Goal: Task Accomplishment & Management: Complete application form

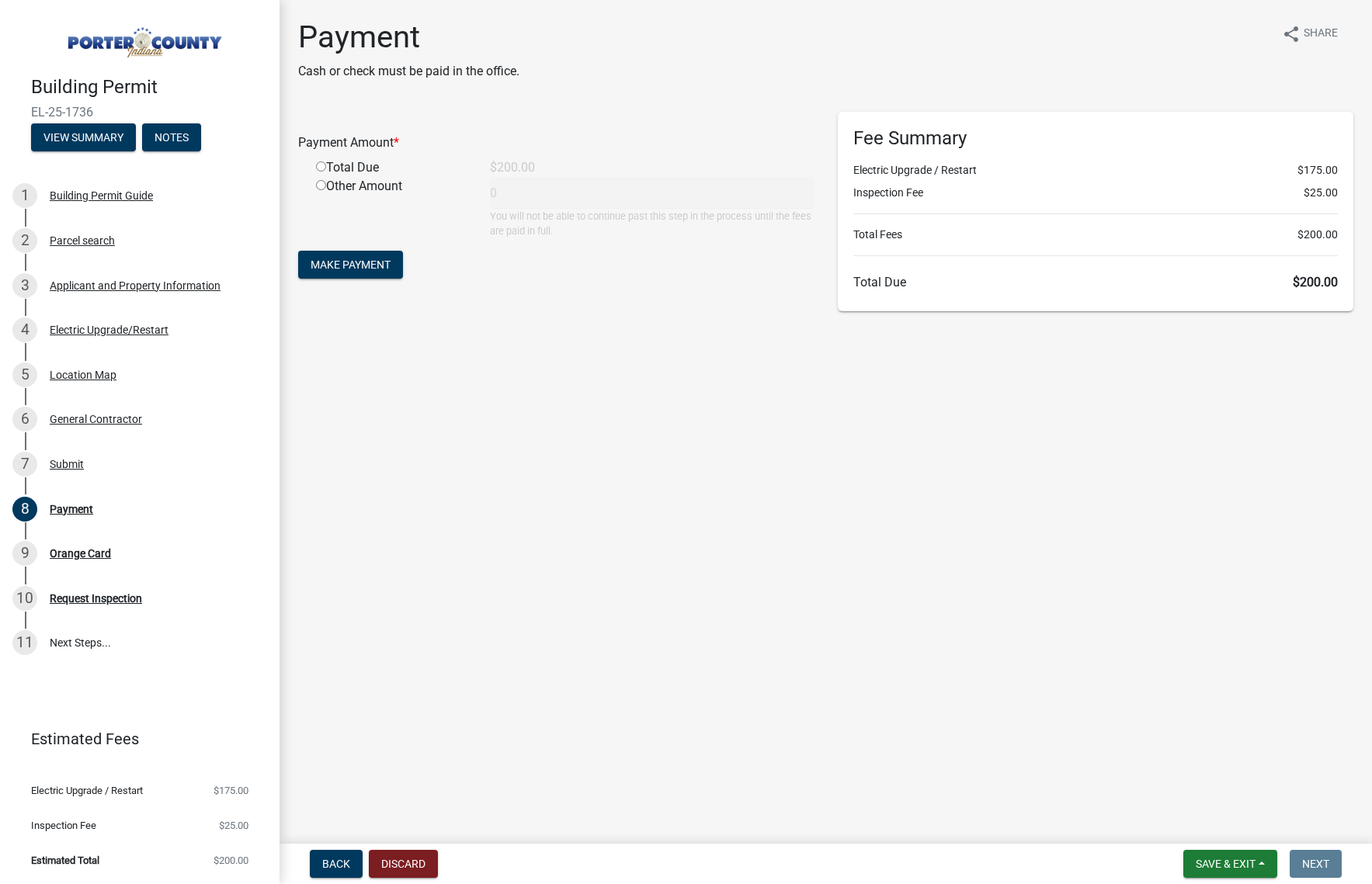
click at [578, 463] on main "Payment Cash or check must be paid in the office. share Share Payment Amount * …" at bounding box center [826, 419] width 1093 height 837
click at [323, 172] on div "Total Due" at bounding box center [391, 167] width 173 height 19
click at [321, 163] on input "radio" at bounding box center [321, 166] width 10 height 10
radio input "true"
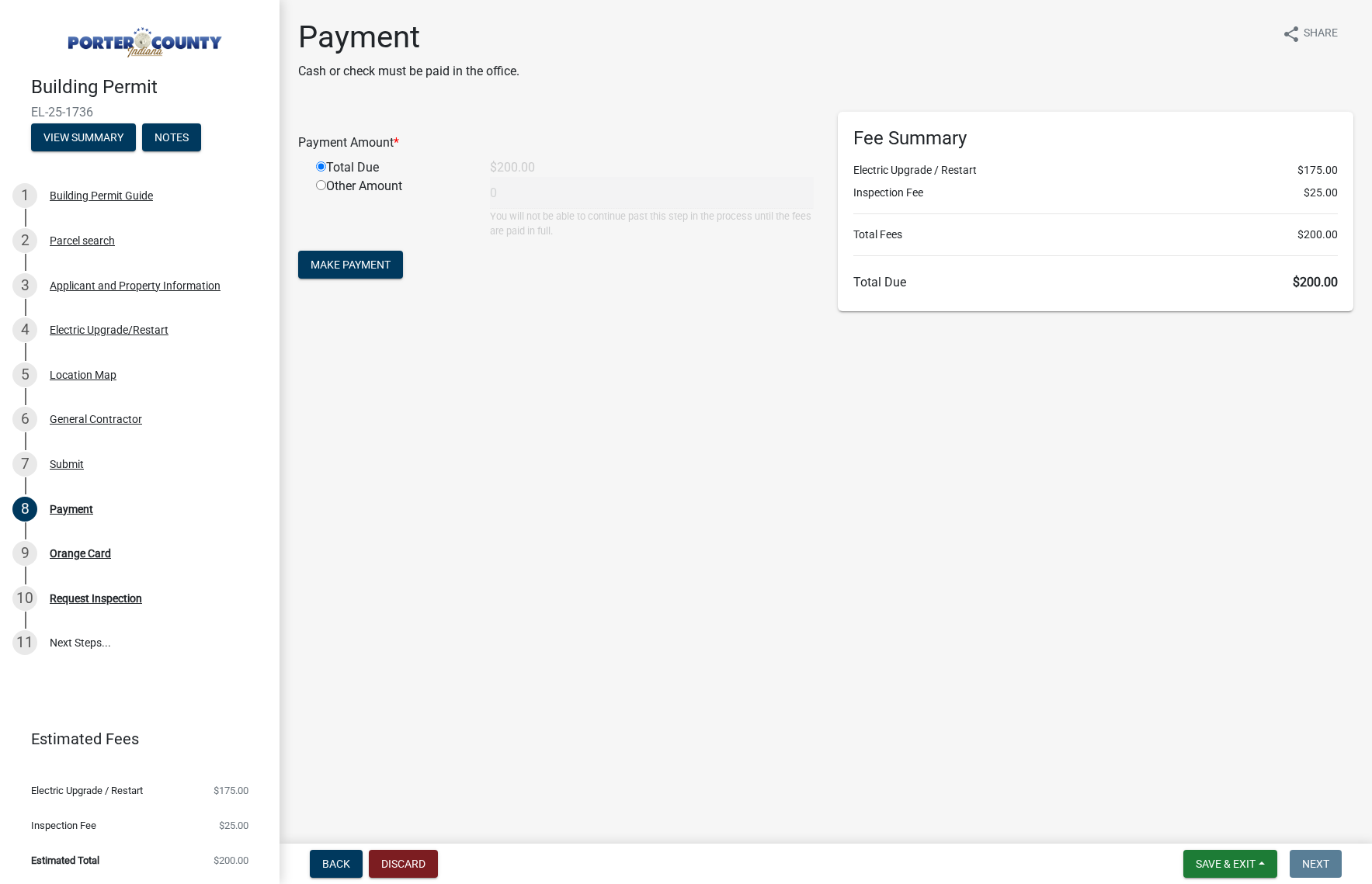
type input "200"
click at [339, 262] on span "Make Payment" at bounding box center [351, 264] width 80 height 12
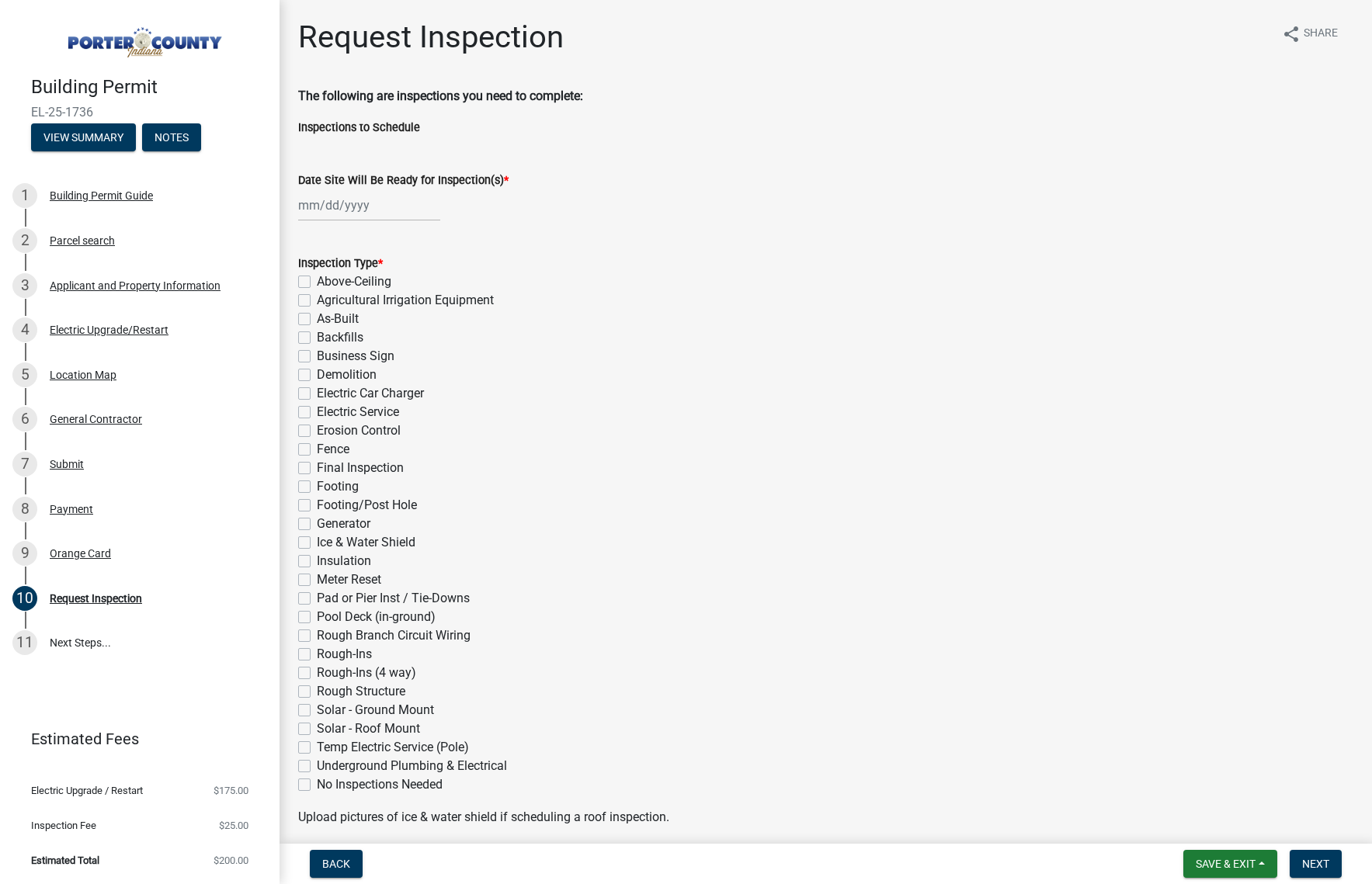
drag, startPoint x: 1171, startPoint y: 511, endPoint x: 1119, endPoint y: 498, distance: 53.6
click at [1171, 511] on div "Footing/Post Hole" at bounding box center [826, 505] width 1056 height 19
select select "9"
select select "2025"
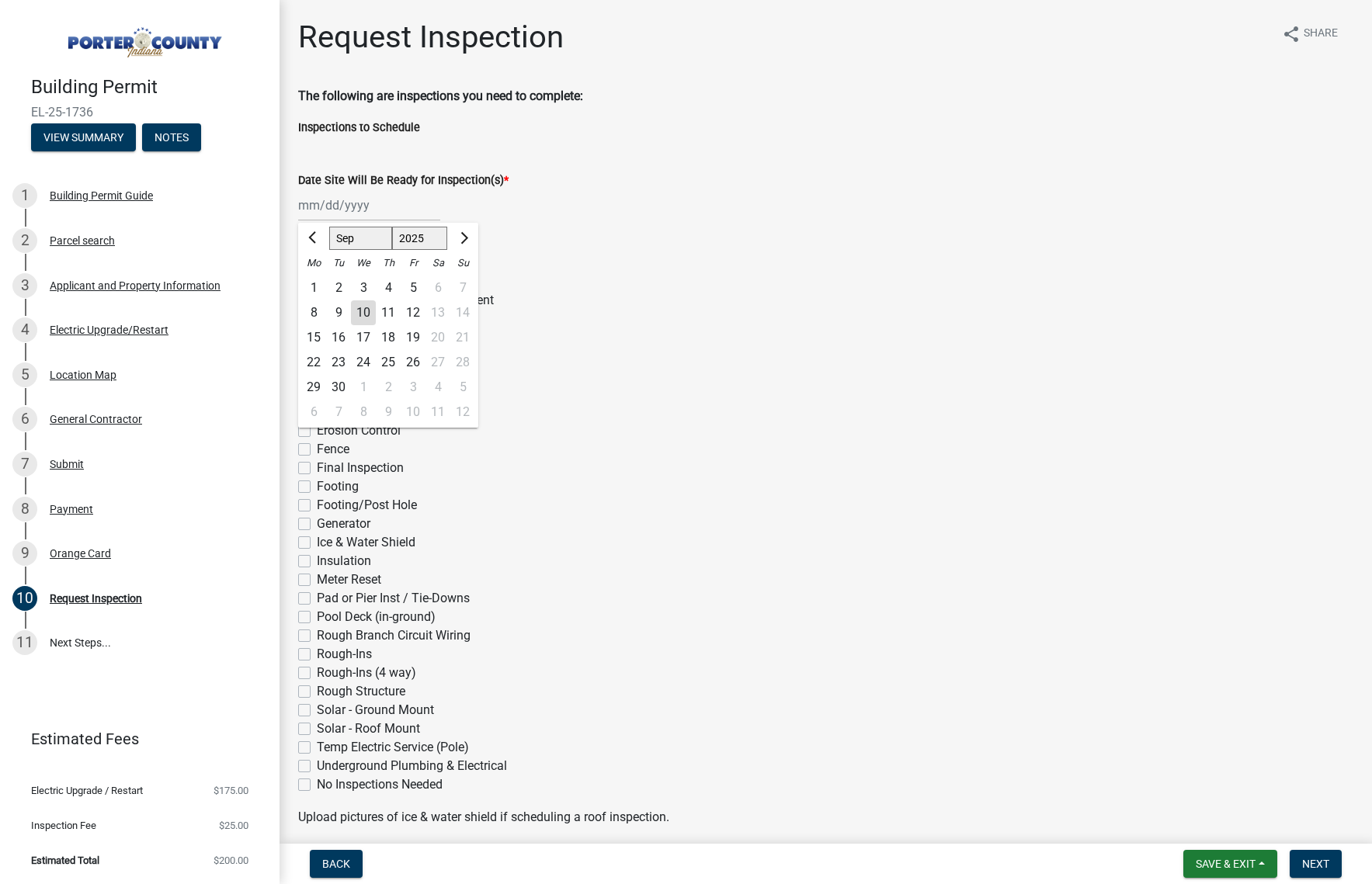
click at [375, 207] on div "[PERSON_NAME] Feb Mar Apr [PERSON_NAME][DATE] Oct Nov [DATE] 1526 1527 1528 152…" at bounding box center [369, 205] width 143 height 32
click at [380, 336] on div "18" at bounding box center [388, 337] width 25 height 25
type input "[DATE]"
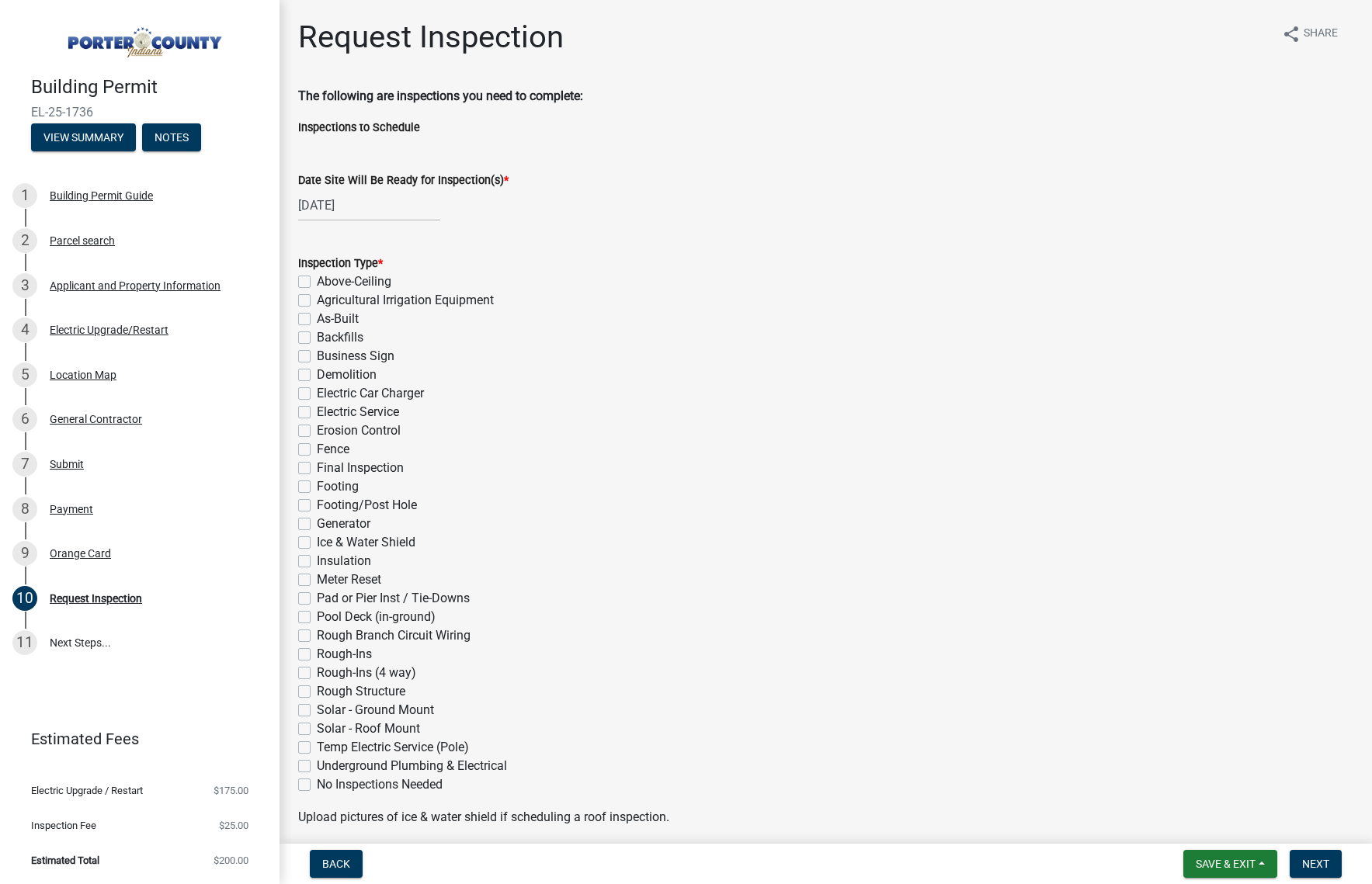
click at [311, 412] on div "Electric Service" at bounding box center [826, 412] width 1056 height 19
click at [317, 528] on label "Generator" at bounding box center [344, 523] width 54 height 19
click at [317, 525] on input "Generator" at bounding box center [322, 519] width 10 height 10
checkbox input "true"
checkbox input "false"
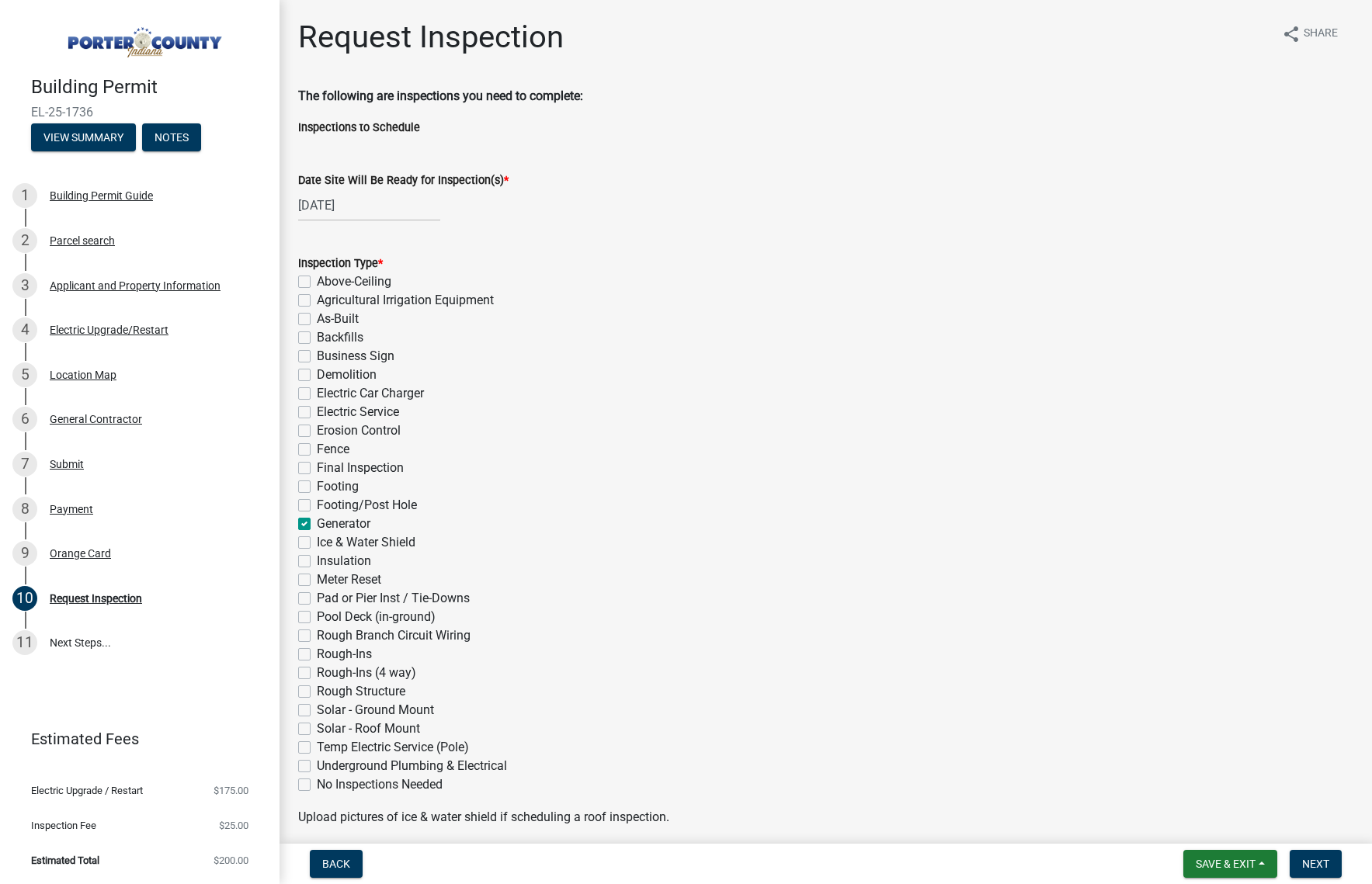
checkbox input "false"
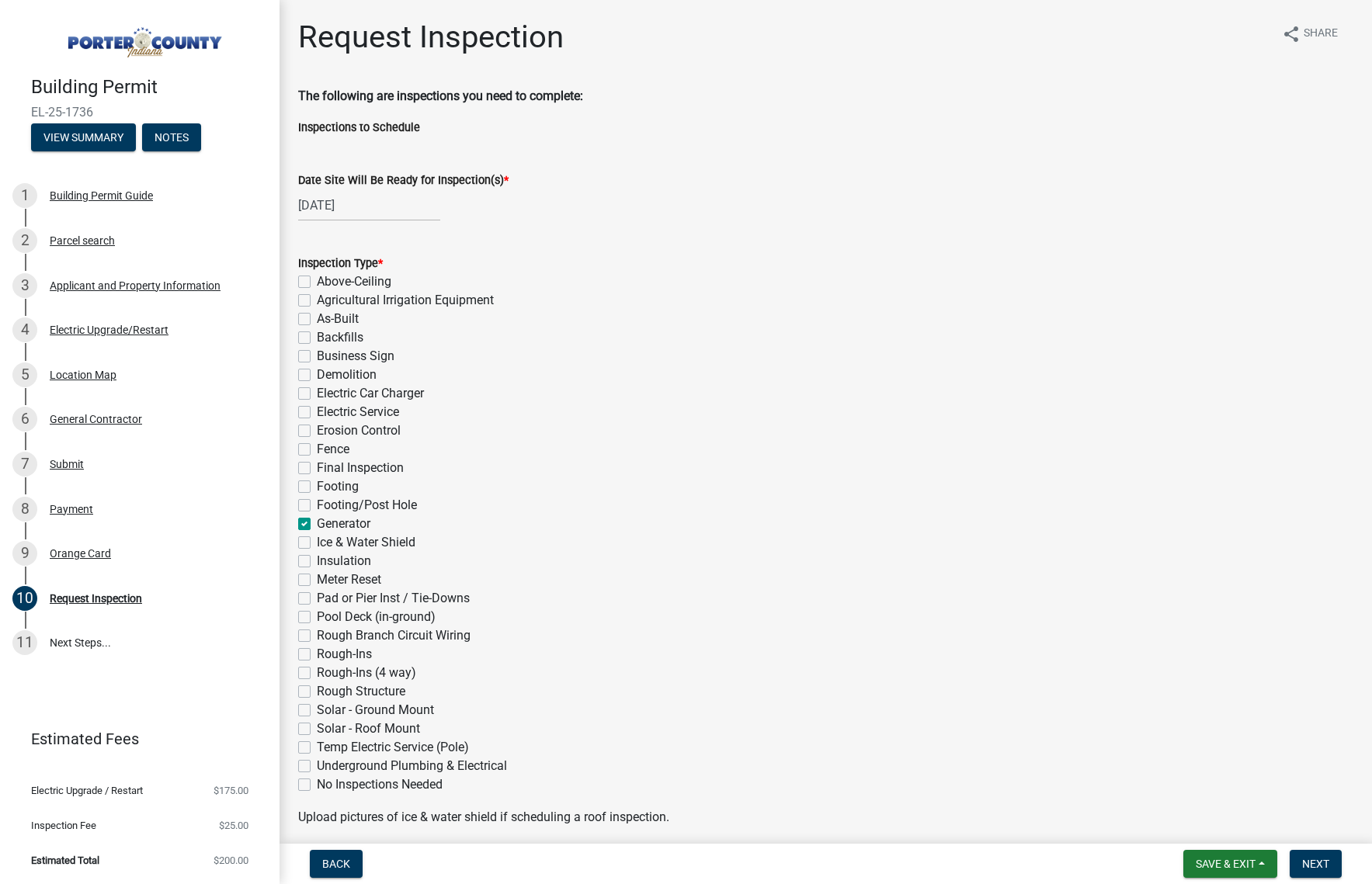
checkbox input "false"
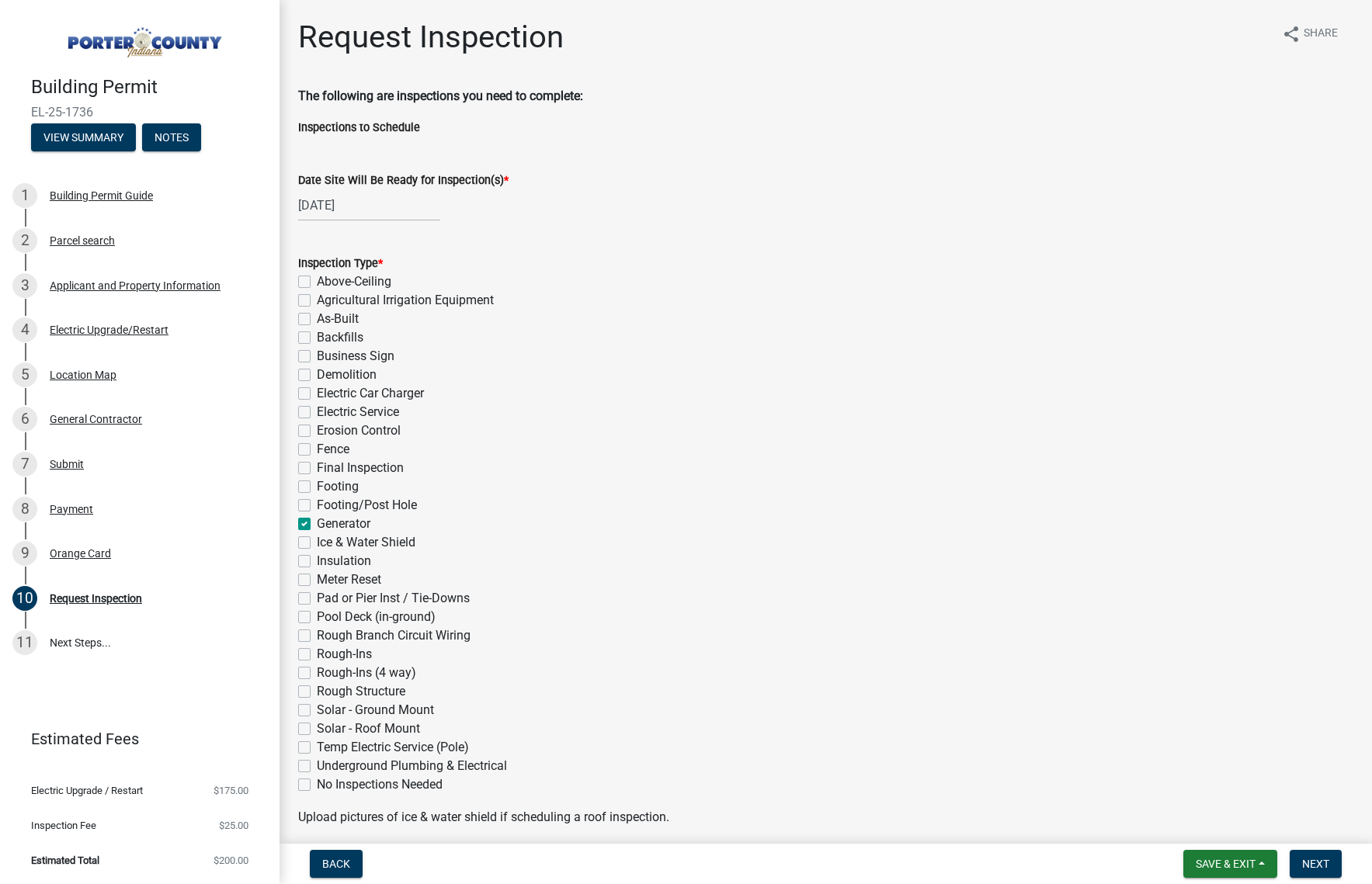
checkbox input "false"
checkbox input "true"
checkbox input "false"
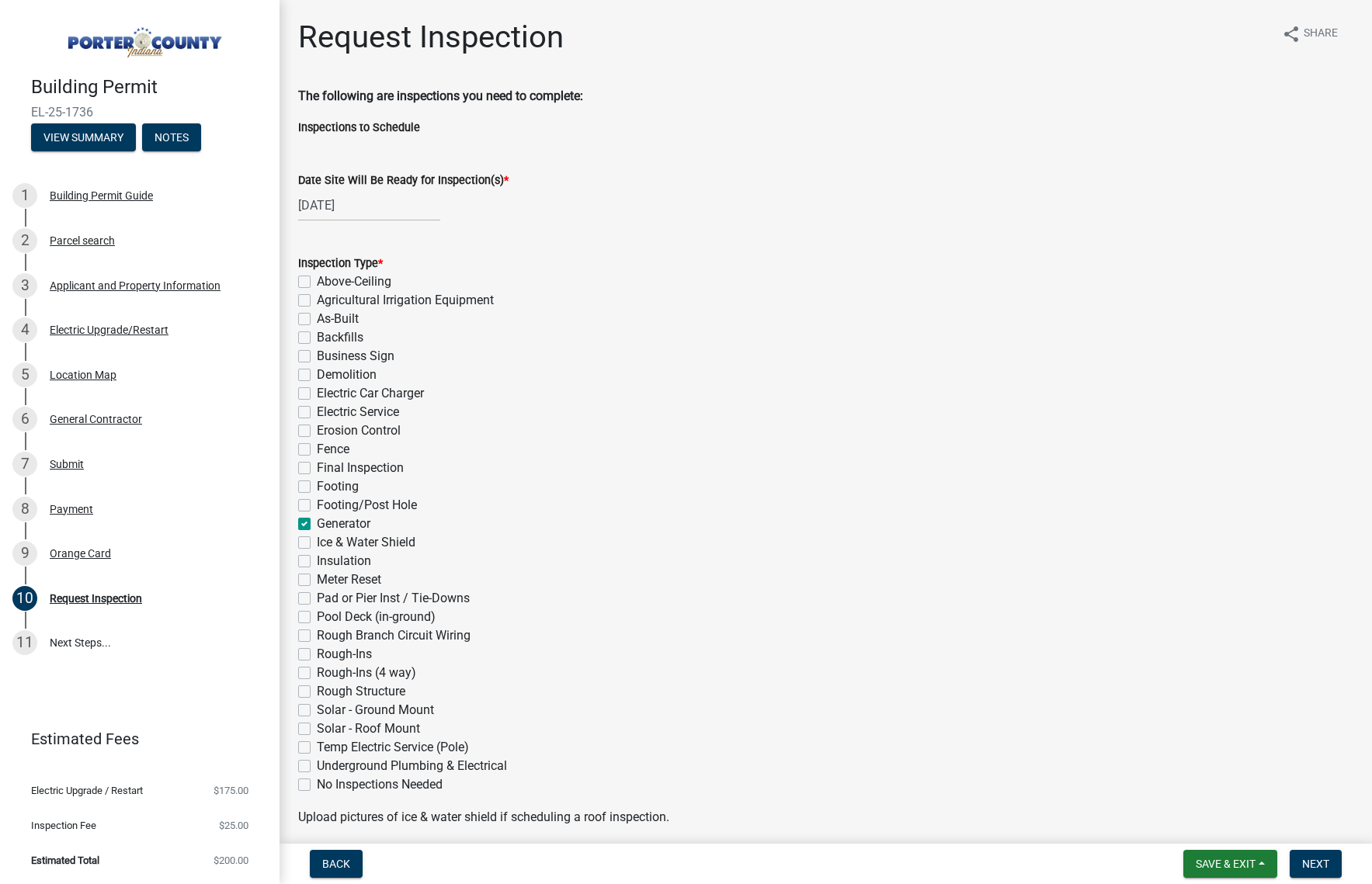
checkbox input "false"
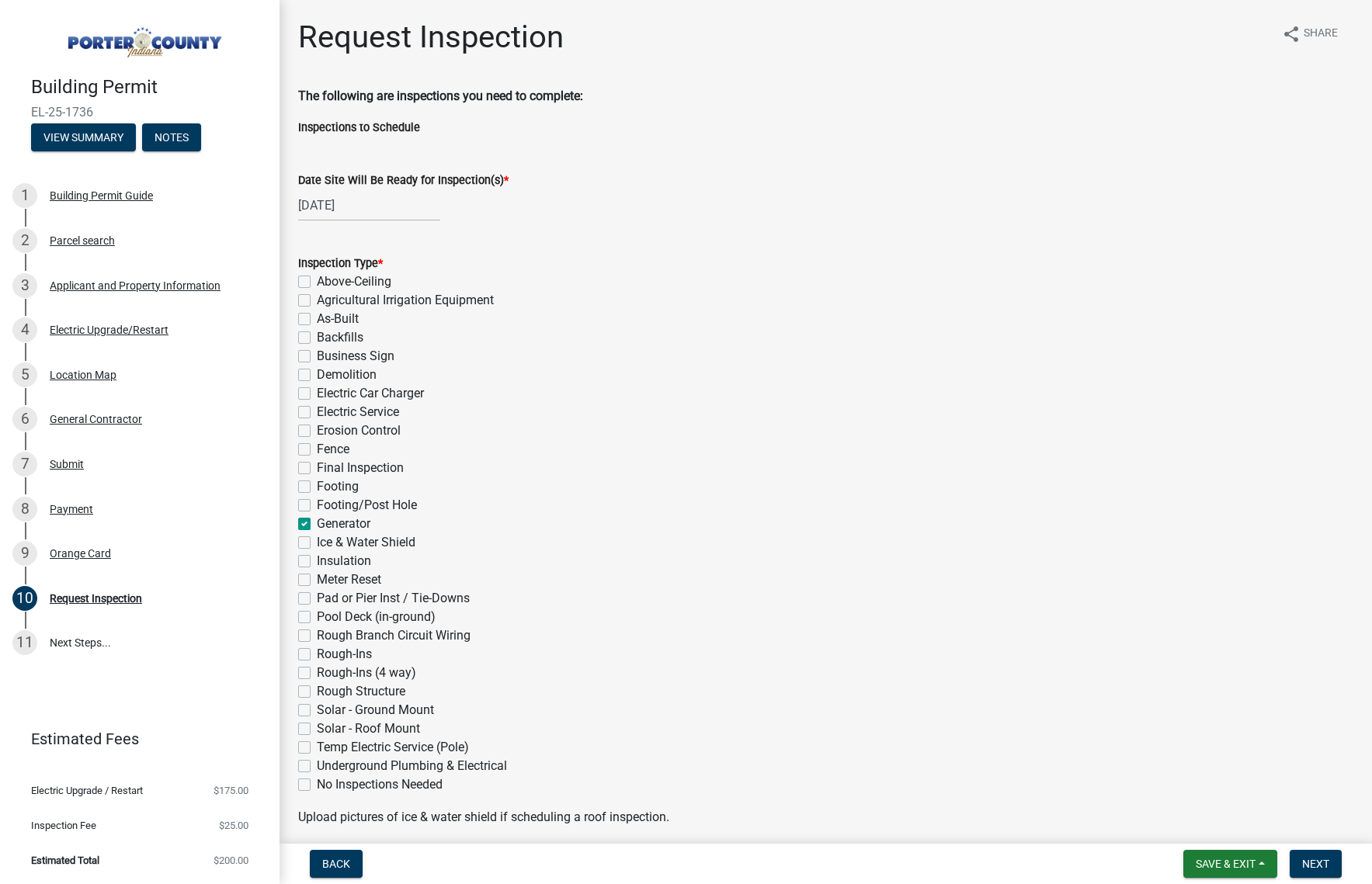
checkbox input "false"
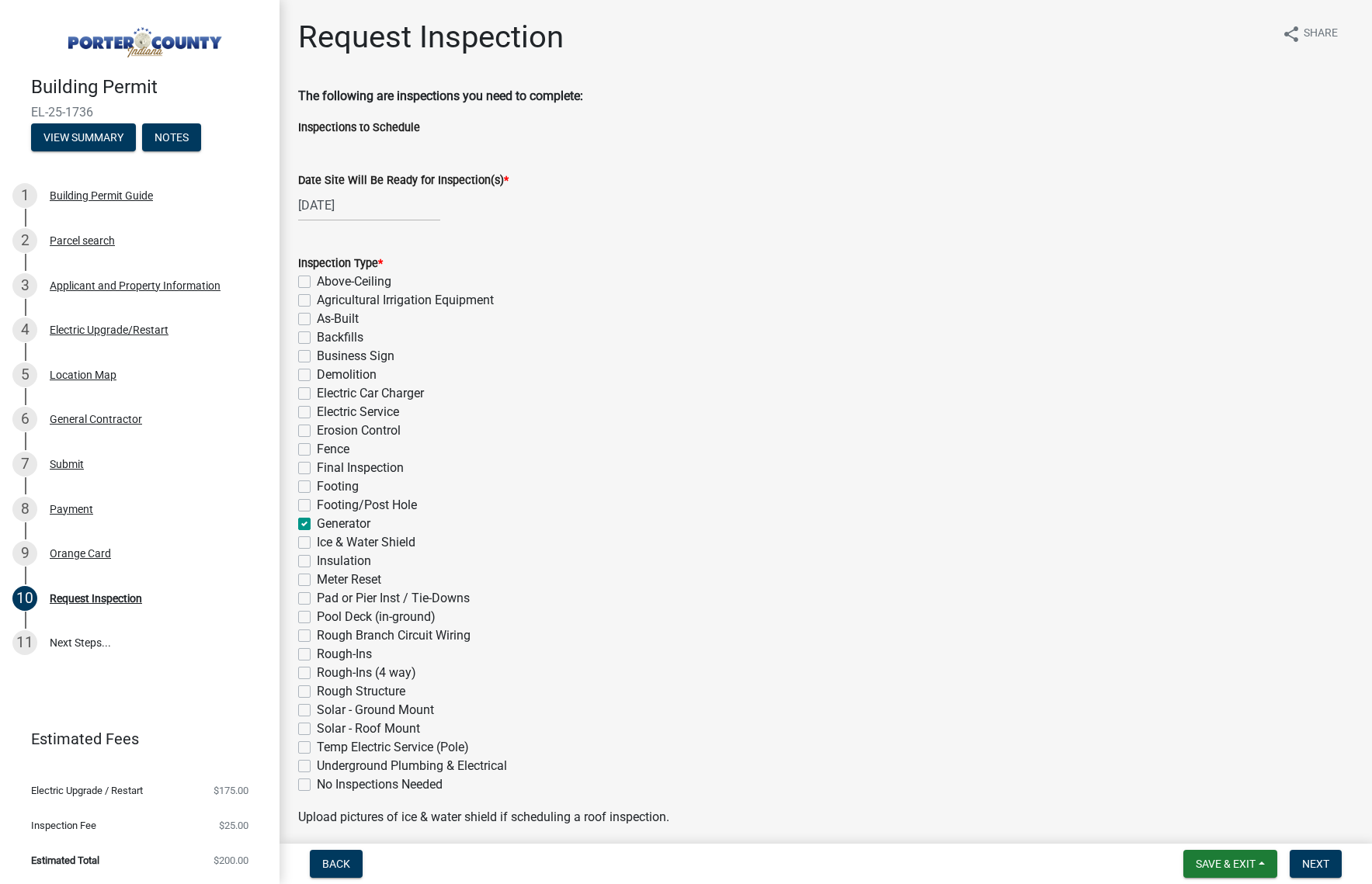
checkbox input "false"
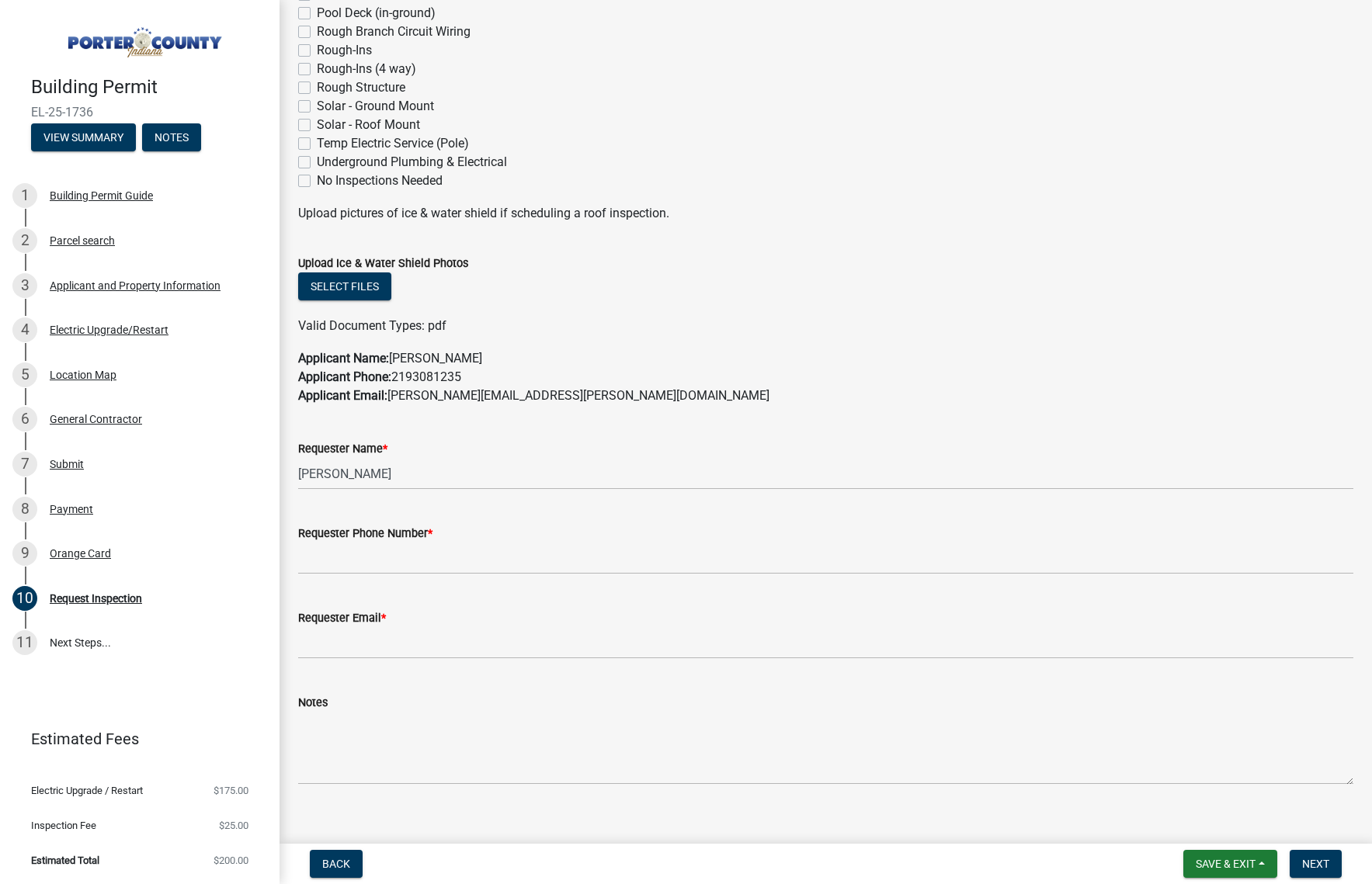
scroll to position [624, 0]
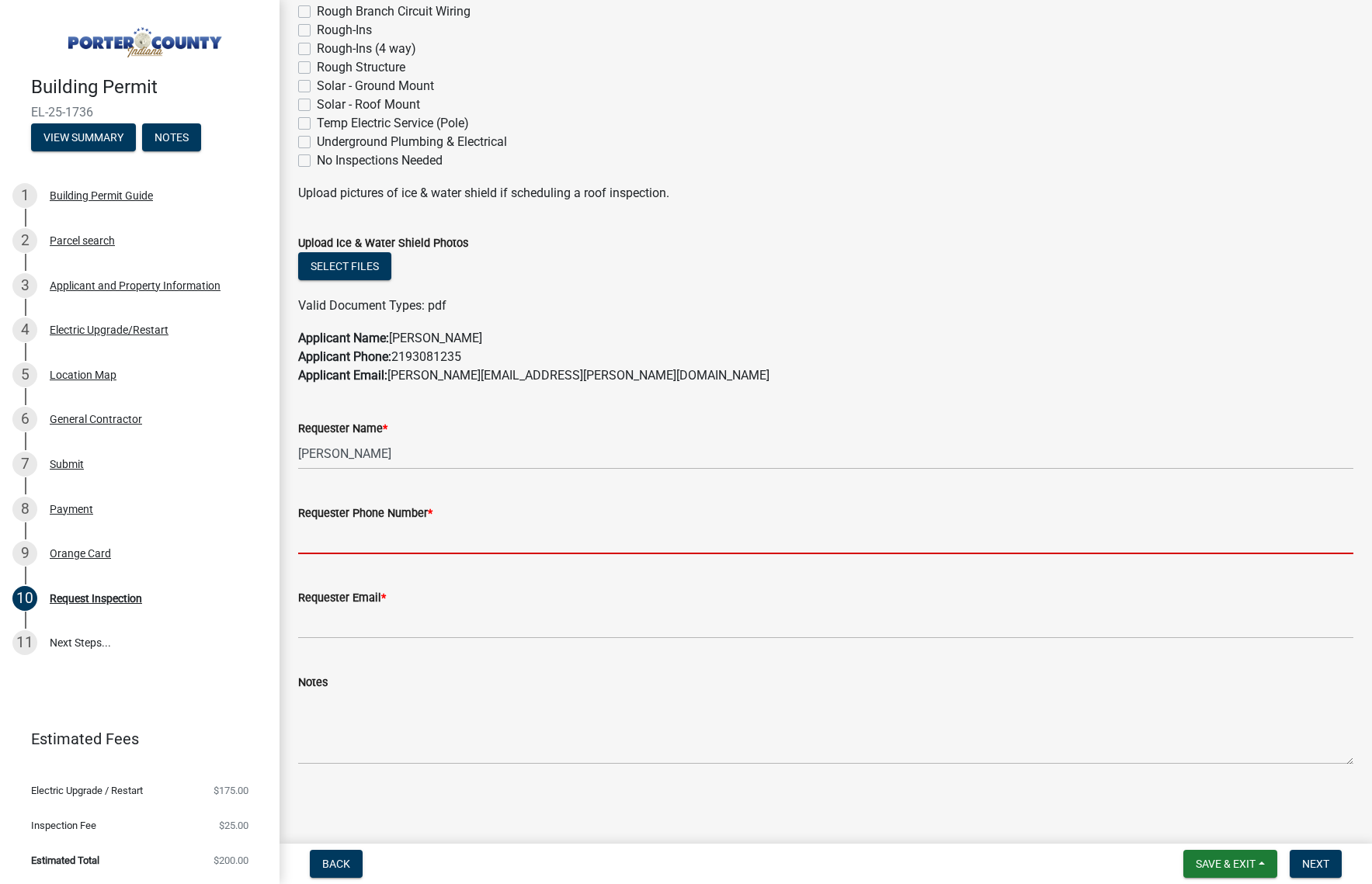
click at [367, 538] on input "Requester Phone Number *" at bounding box center [826, 538] width 1056 height 32
type input "2193081235"
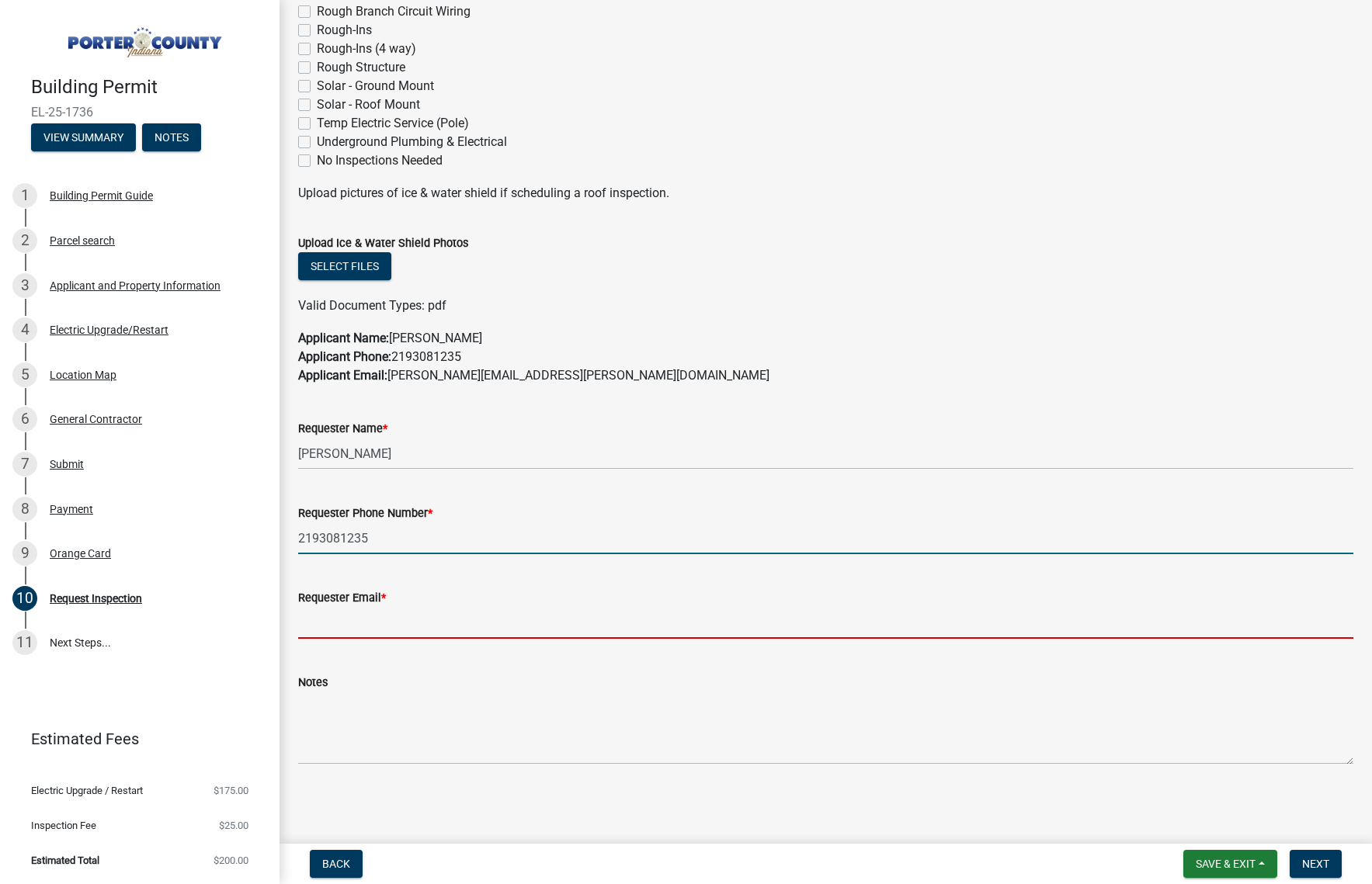
type input "[PERSON_NAME][EMAIL_ADDRESS][PERSON_NAME][DOMAIN_NAME]"
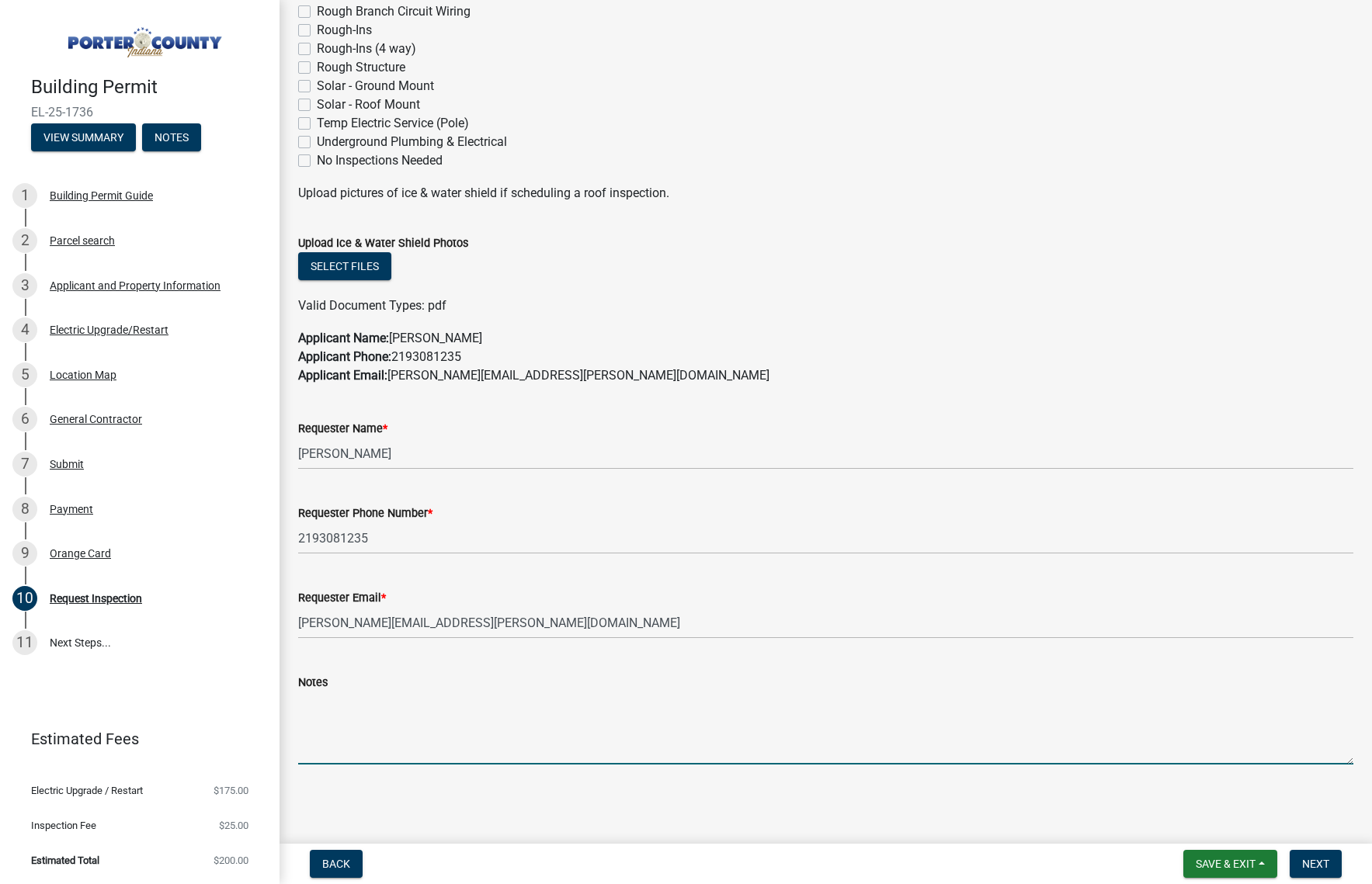
click at [496, 756] on textarea "Notes" at bounding box center [826, 728] width 1056 height 73
click at [549, 701] on textarea "Generator is scheduled for installation on [DATE]." at bounding box center [826, 728] width 1056 height 73
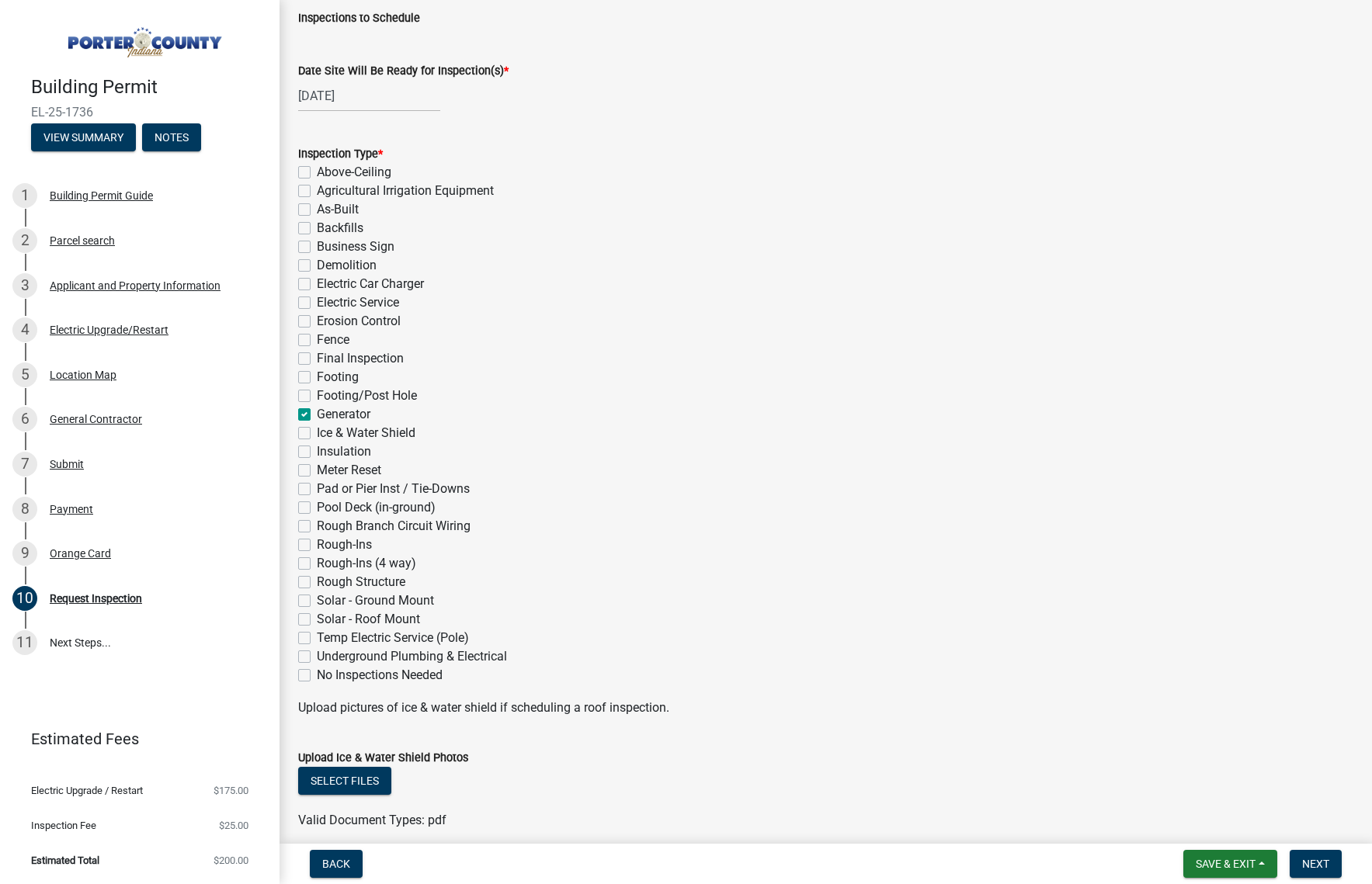
scroll to position [0, 0]
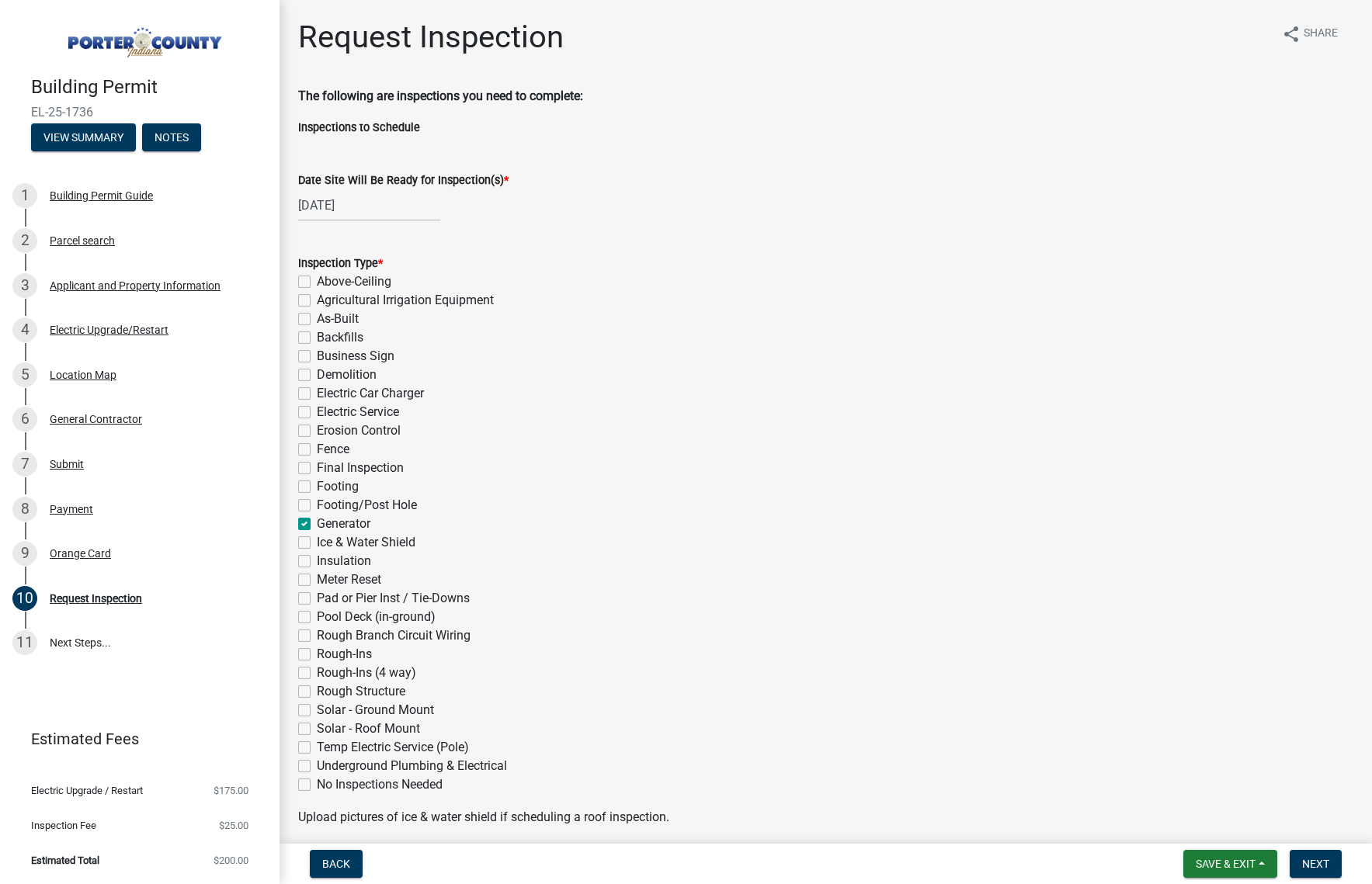
type textarea "Generator is scheduled for installation on [DATE]."
click at [378, 200] on div "[DATE]" at bounding box center [369, 205] width 143 height 32
select select "9"
select select "2025"
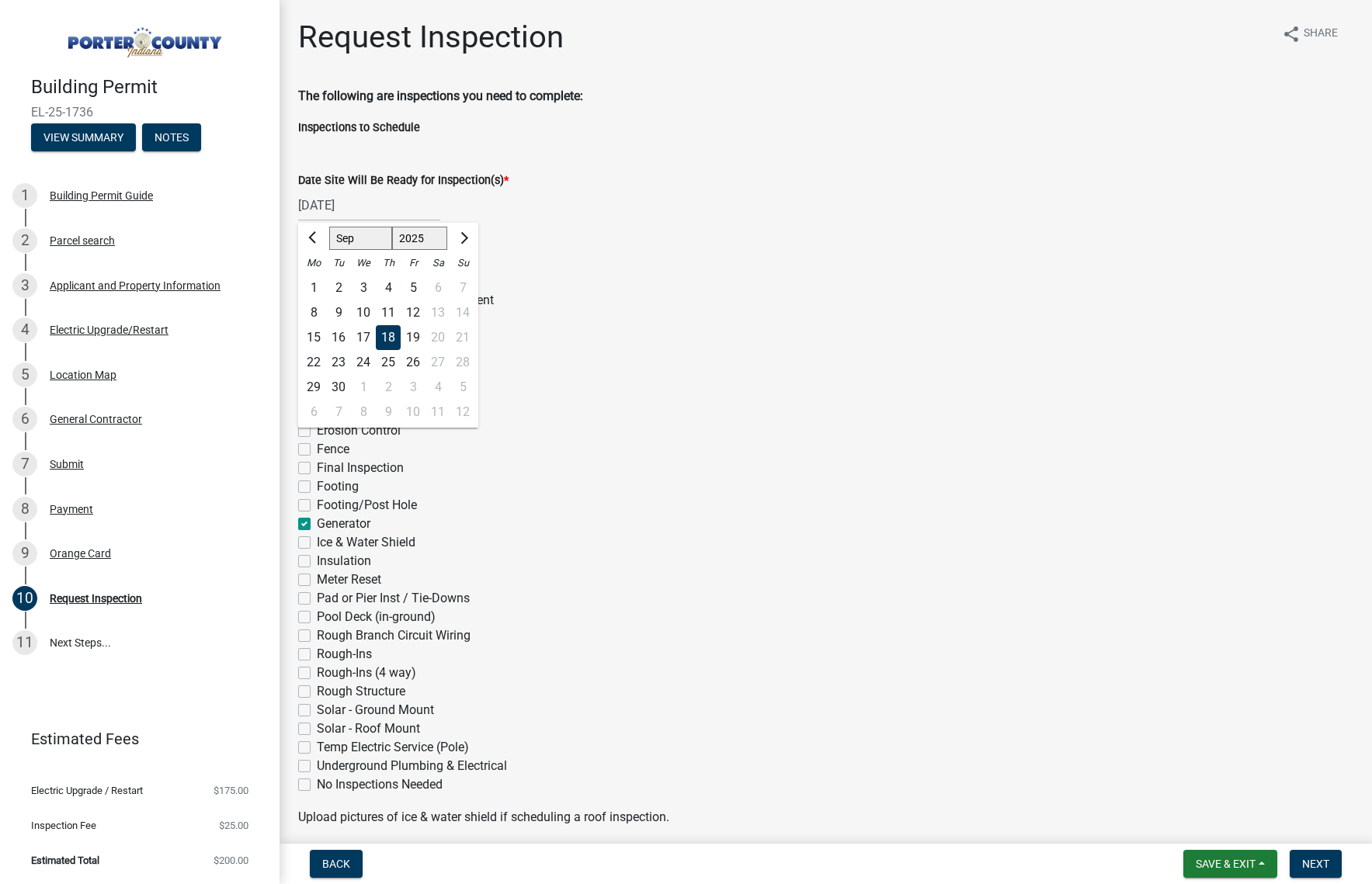
click at [360, 339] on div "17" at bounding box center [363, 337] width 25 height 25
type input "[DATE]"
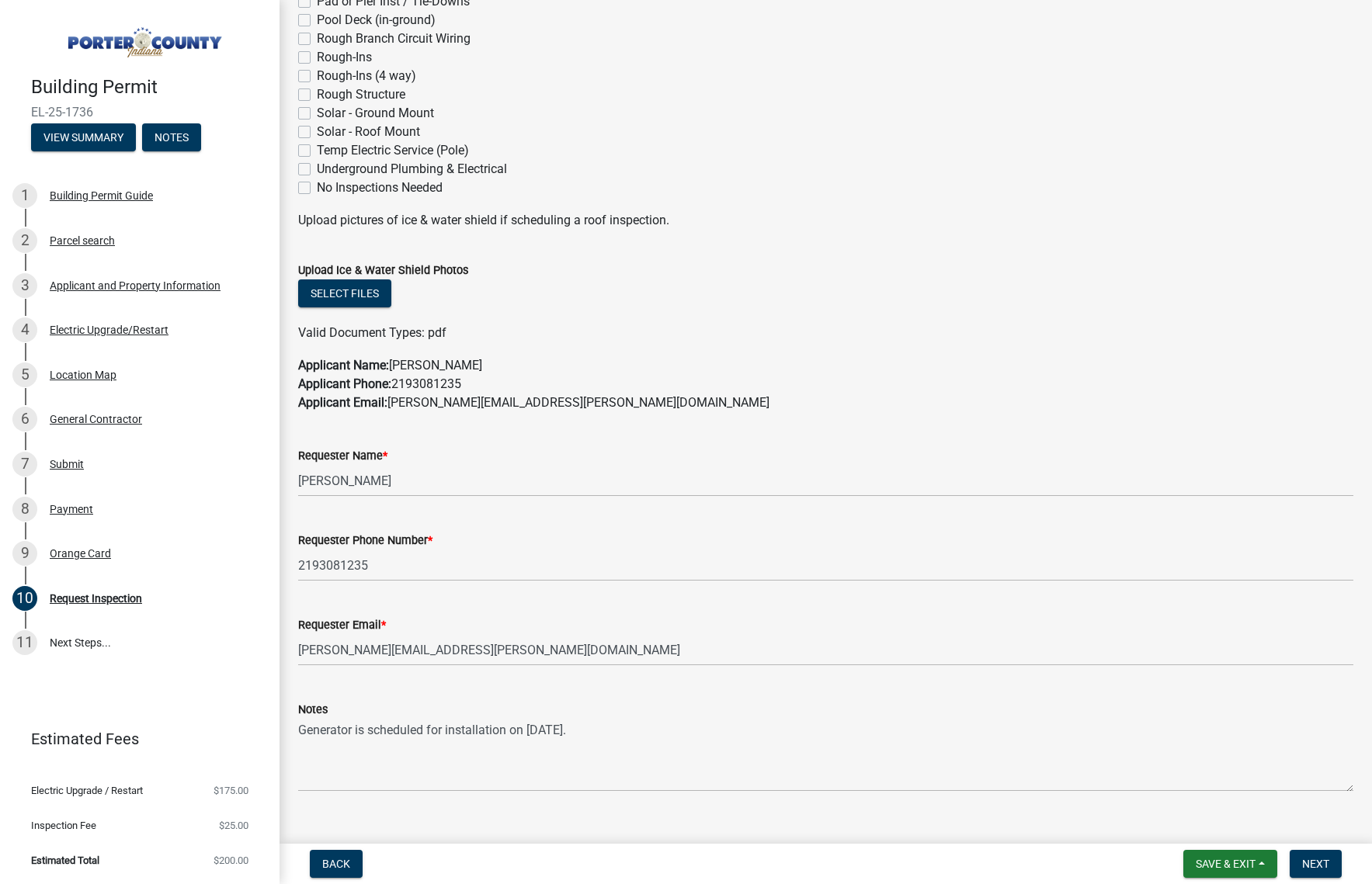
scroll to position [624, 0]
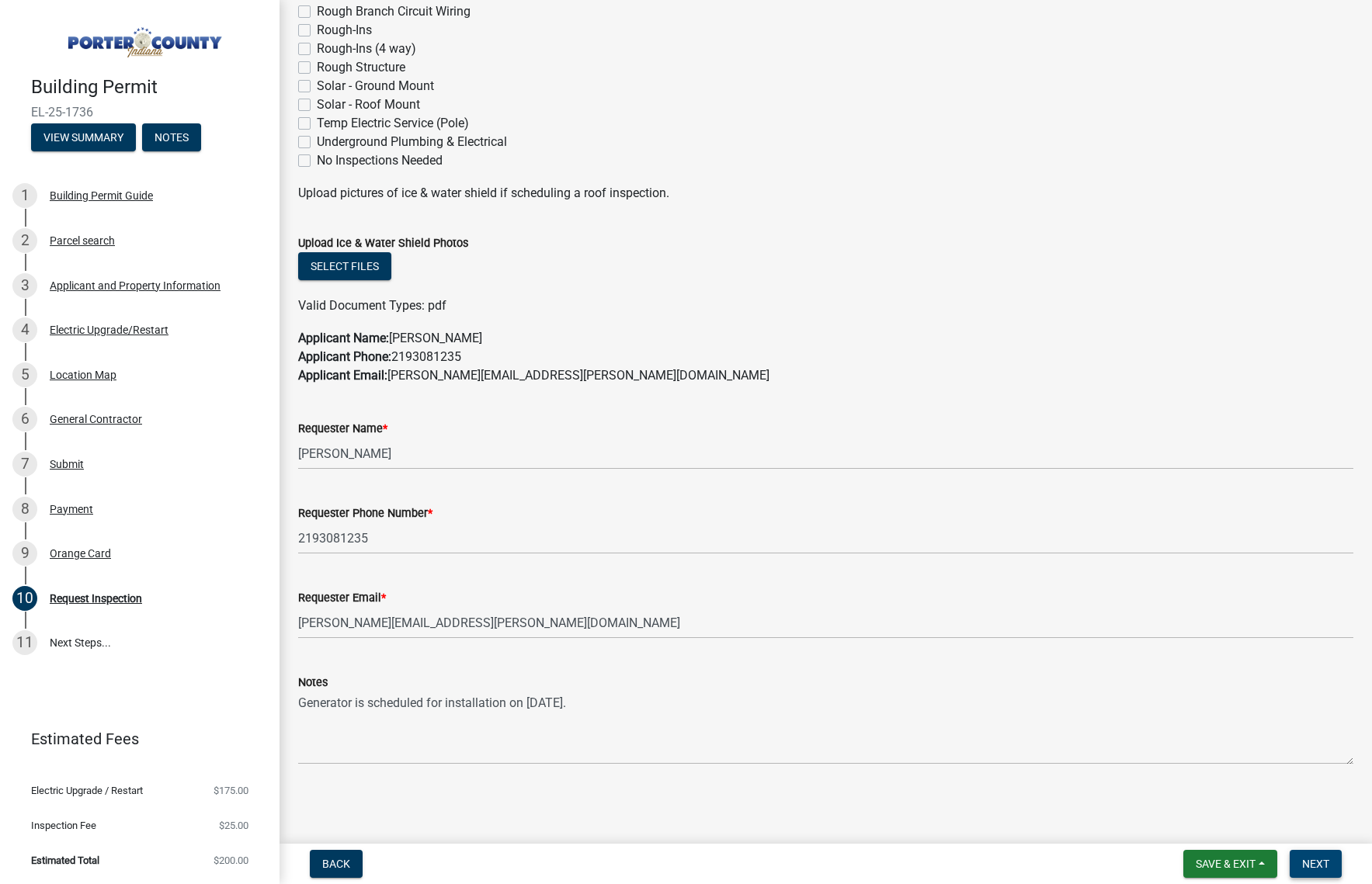
click at [1326, 860] on span "Next" at bounding box center [1315, 864] width 27 height 12
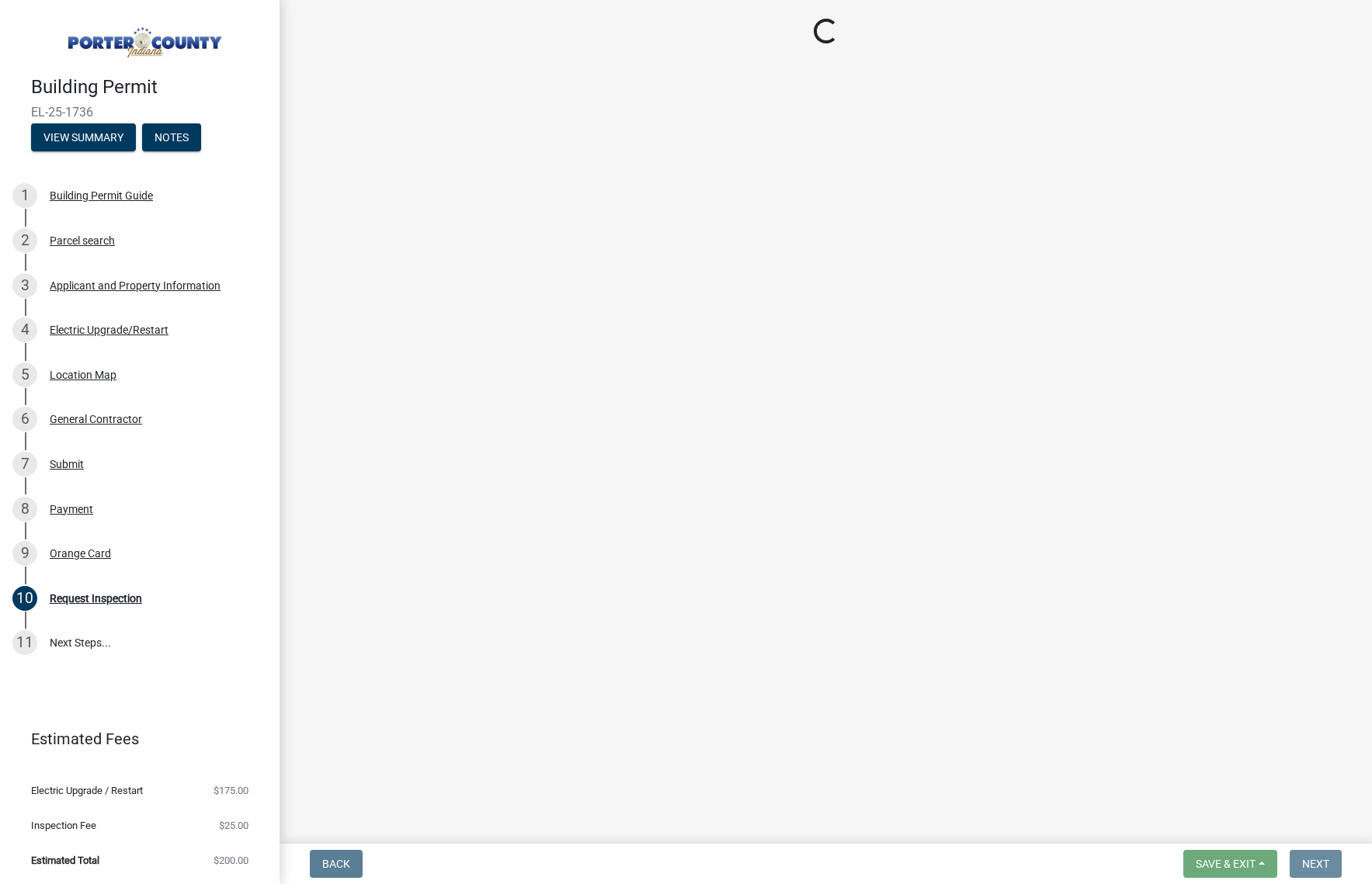
scroll to position [0, 0]
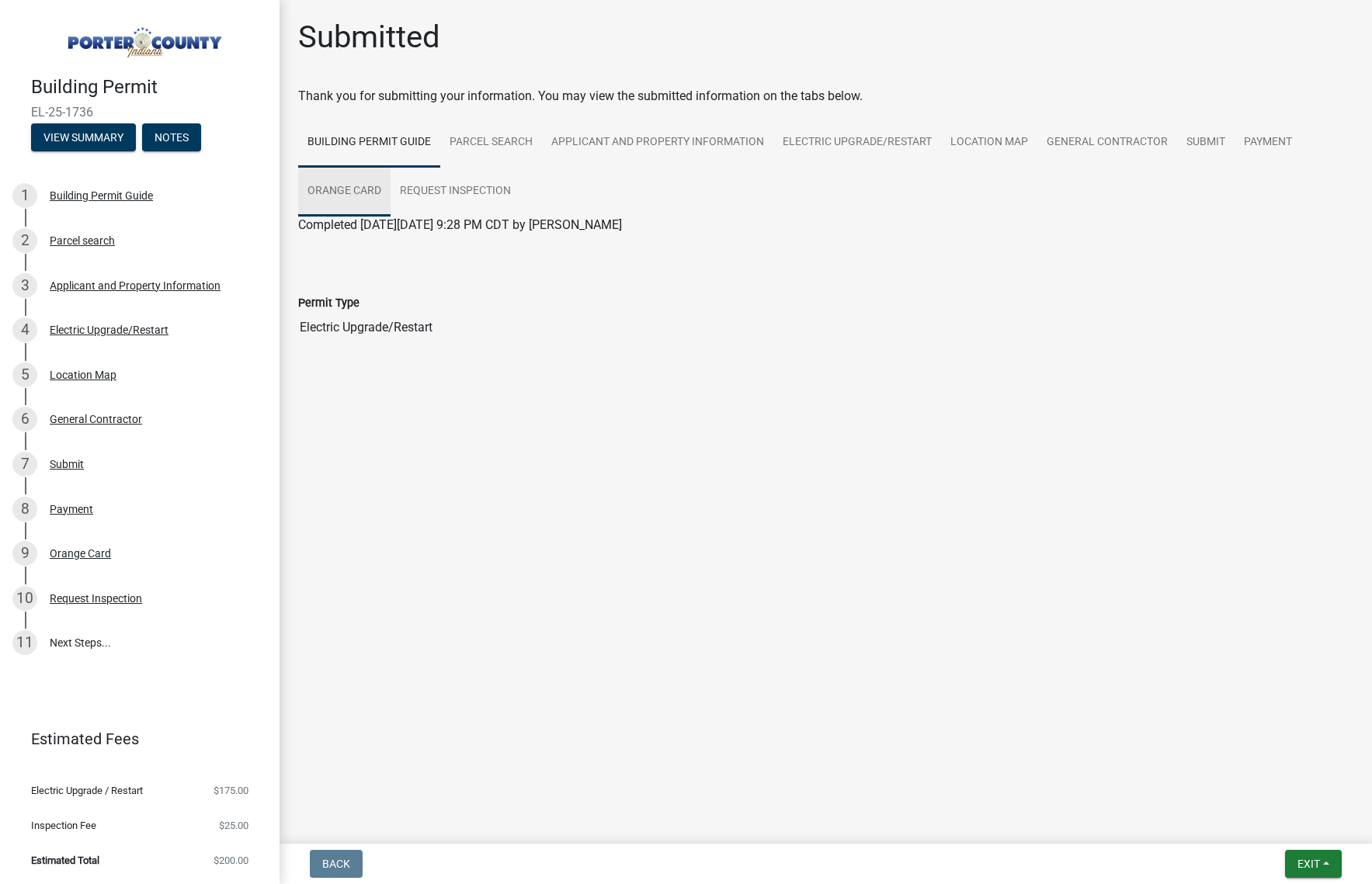
click at [349, 193] on link "Orange Card" at bounding box center [344, 191] width 93 height 50
click at [347, 240] on link "Building Permit EL-25-1736" at bounding box center [373, 243] width 150 height 15
